Goal: Navigation & Orientation: Find specific page/section

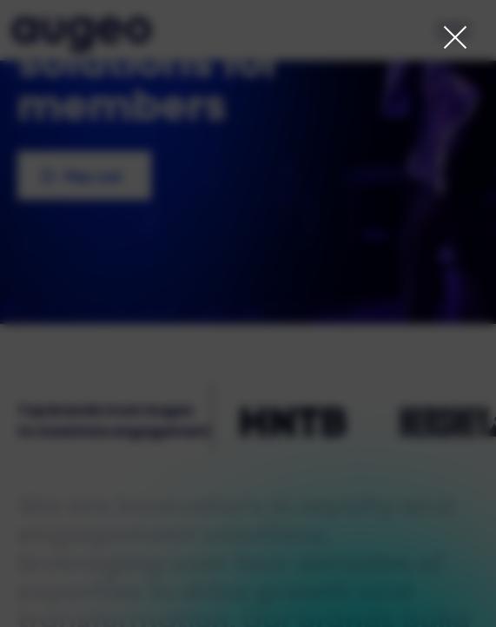
click at [465, 37] on icon at bounding box center [455, 37] width 26 height 26
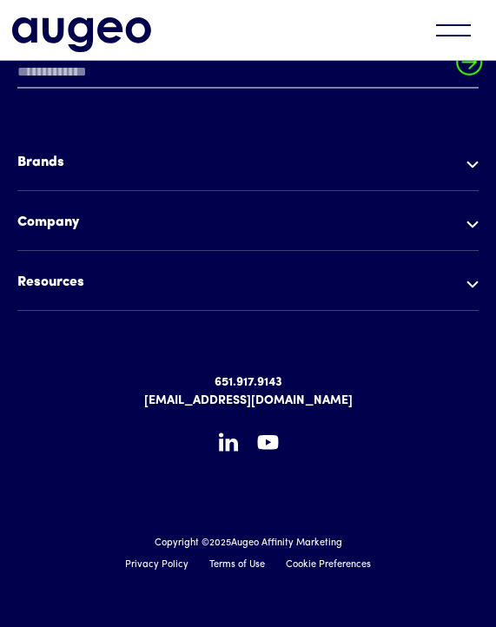
scroll to position [5203, 0]
click at [462, 37] on div "menu" at bounding box center [453, 30] width 61 height 38
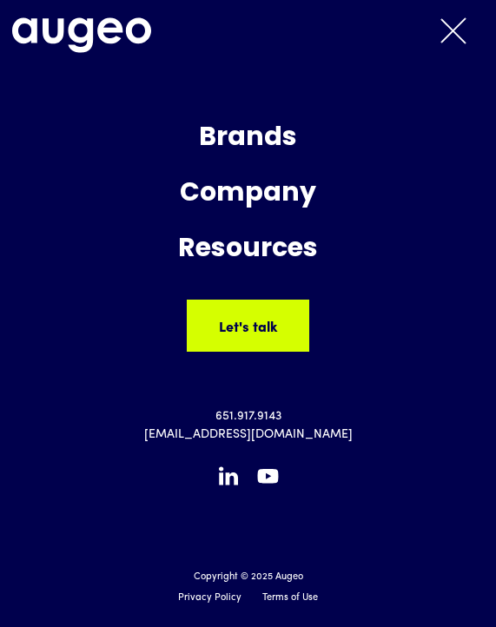
scroll to position [5204, 0]
click at [287, 196] on div "Company" at bounding box center [248, 194] width 488 height 47
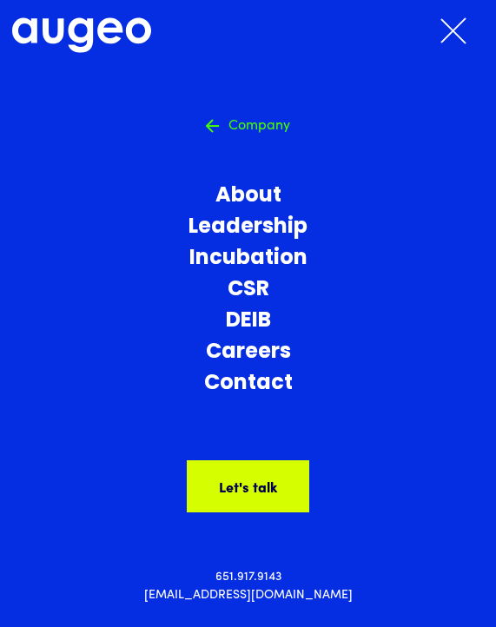
click at [263, 198] on link "About" at bounding box center [248, 196] width 488 height 31
